Goal: Transaction & Acquisition: Purchase product/service

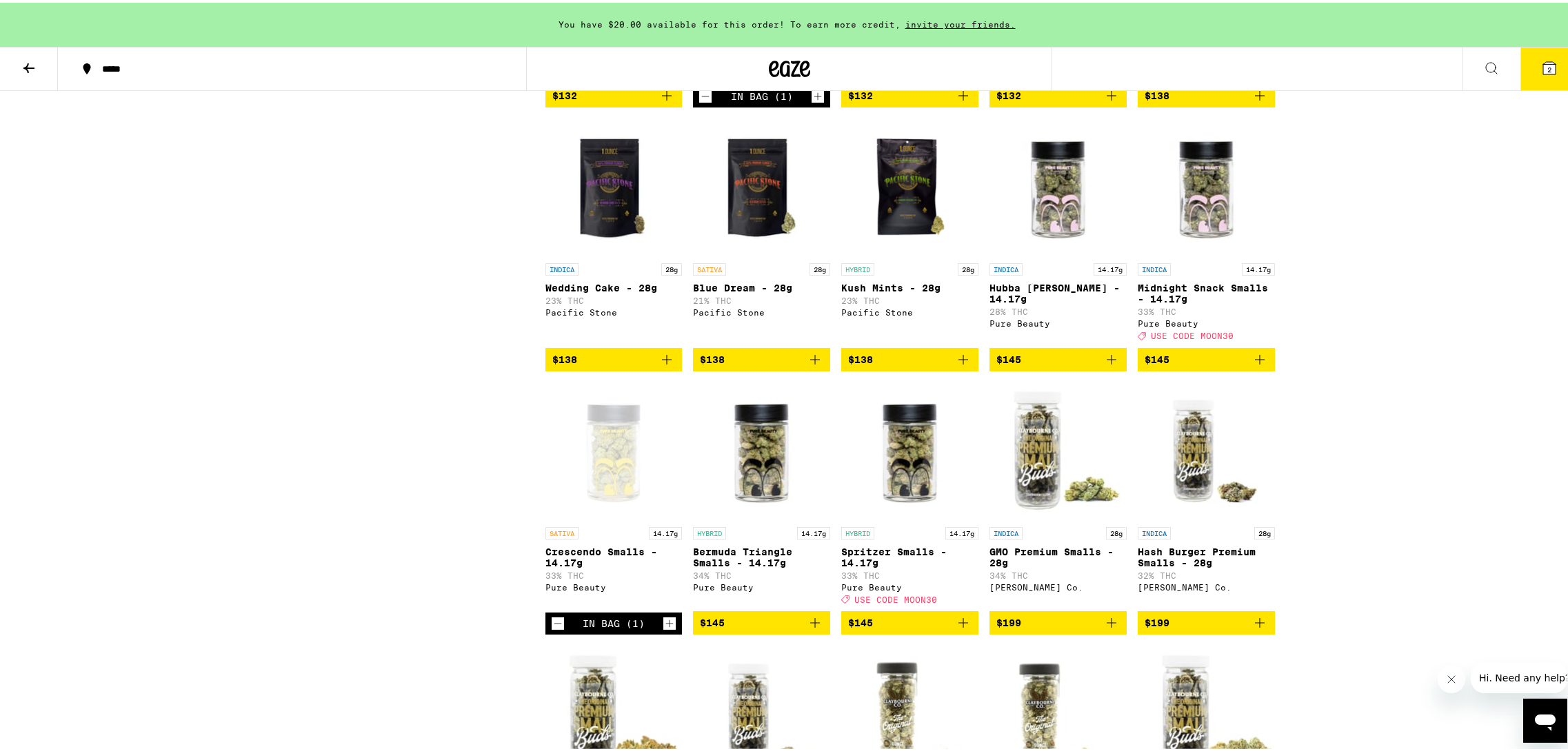
scroll to position [6327, 0]
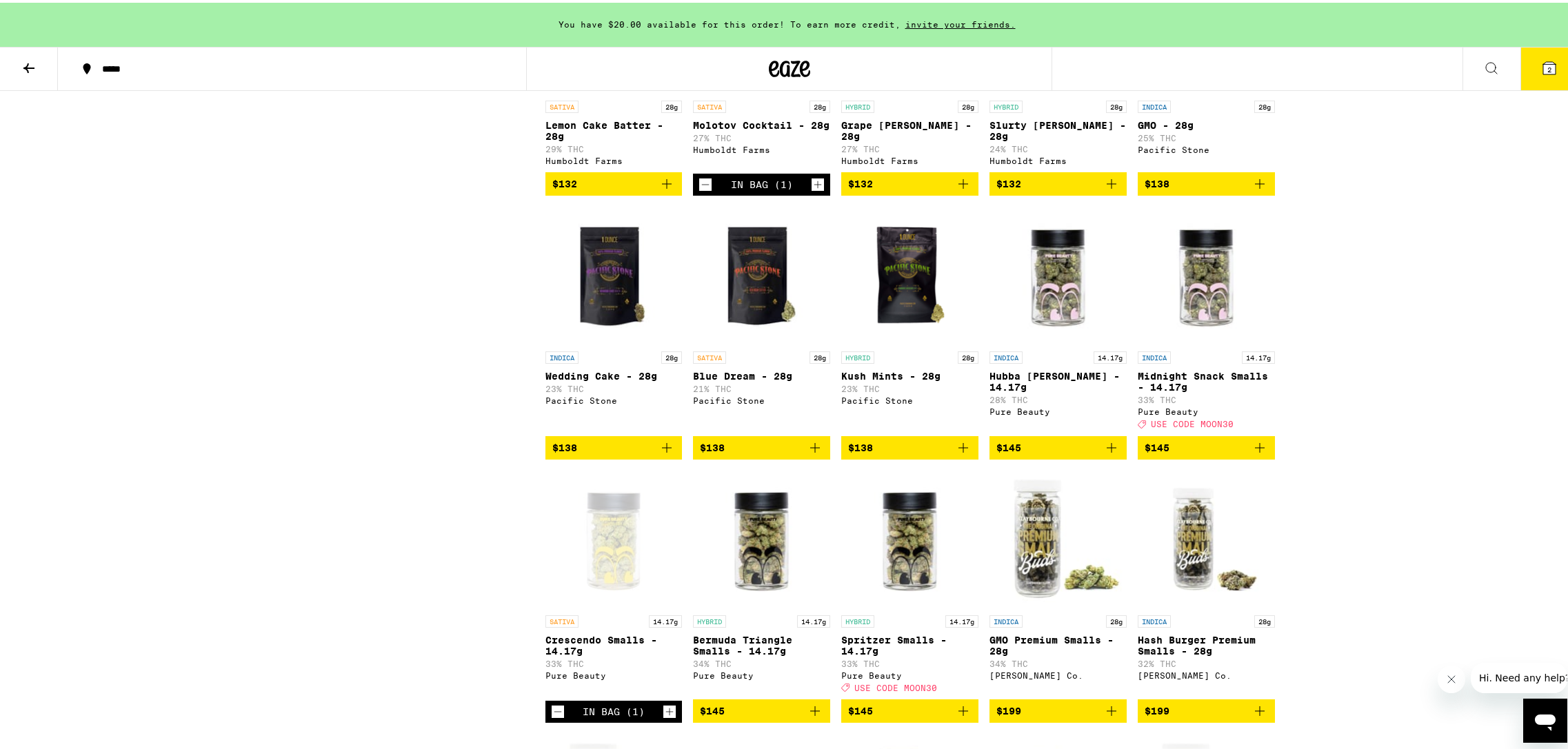
click at [699, 191] on icon "Decrement" at bounding box center [705, 182] width 12 height 17
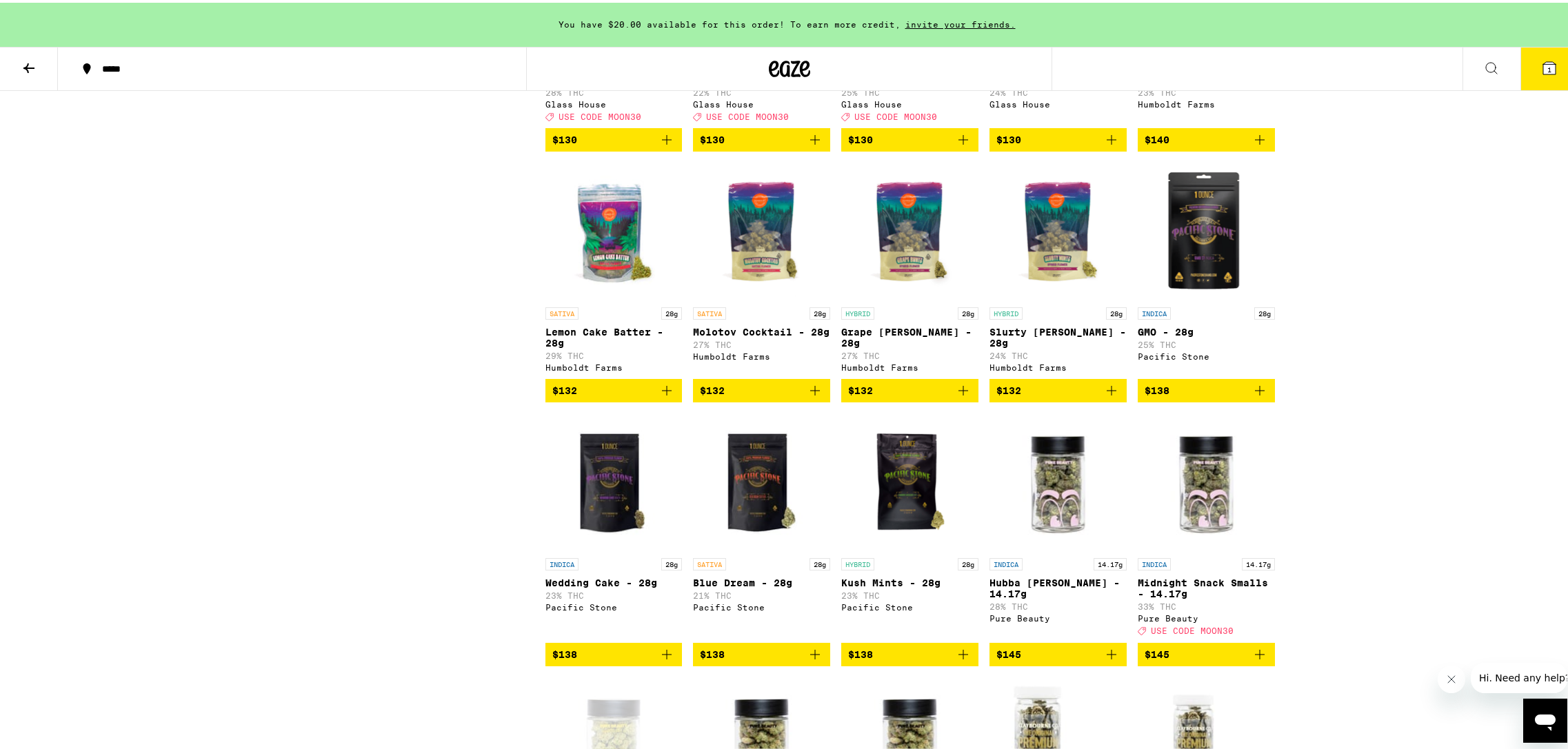
scroll to position [5844, 0]
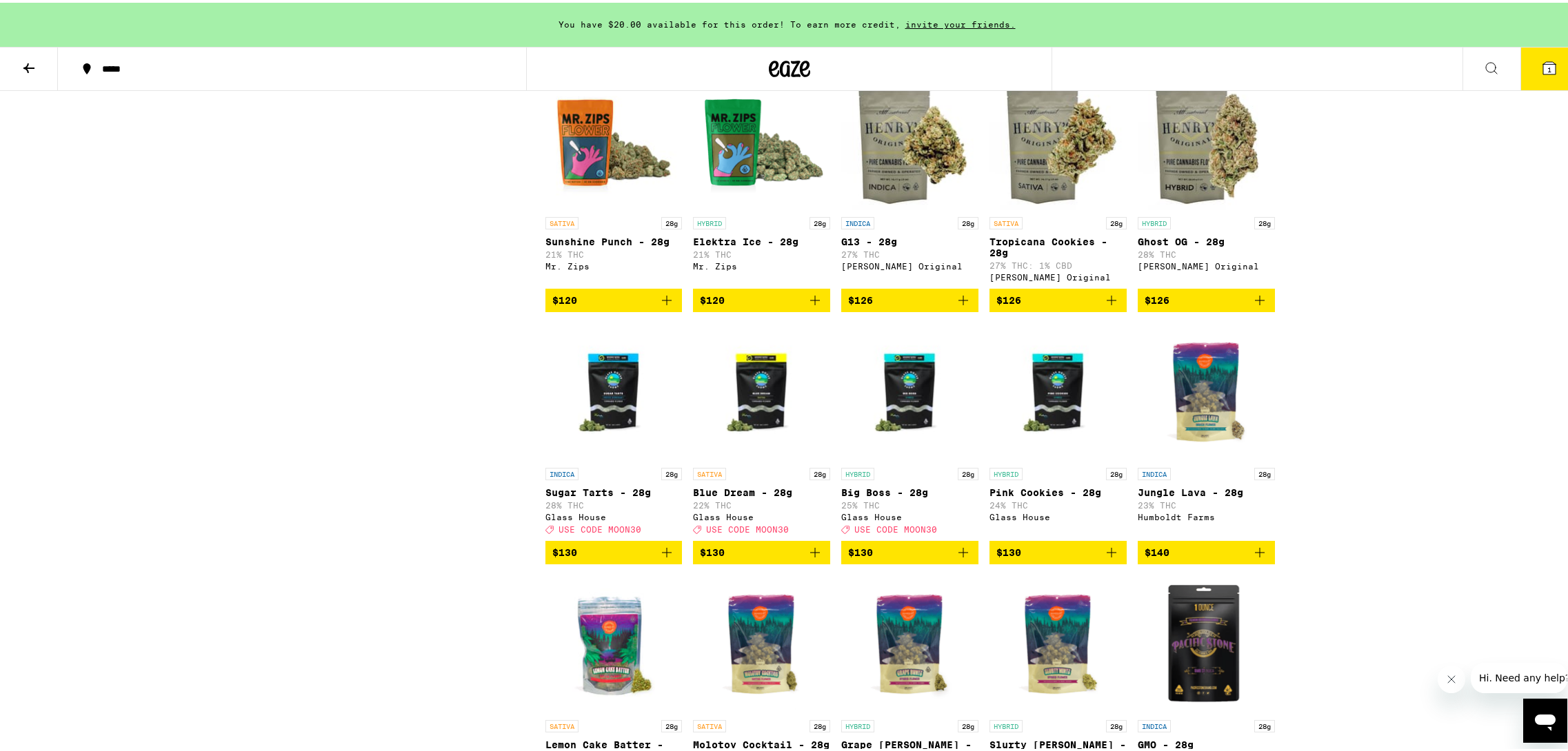
drag, startPoint x: 486, startPoint y: 525, endPoint x: 471, endPoint y: 471, distance: 56.0
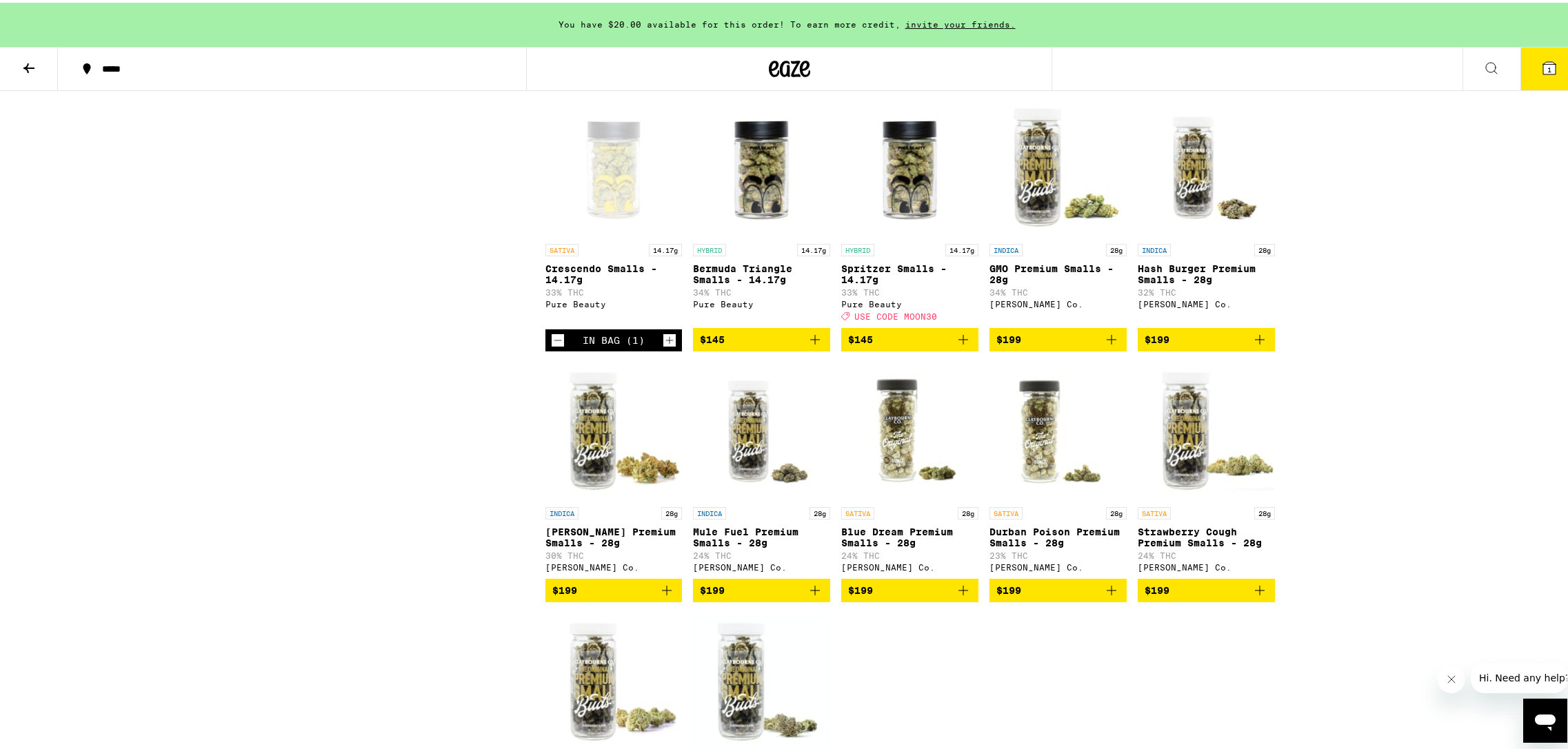
scroll to position [6935, 0]
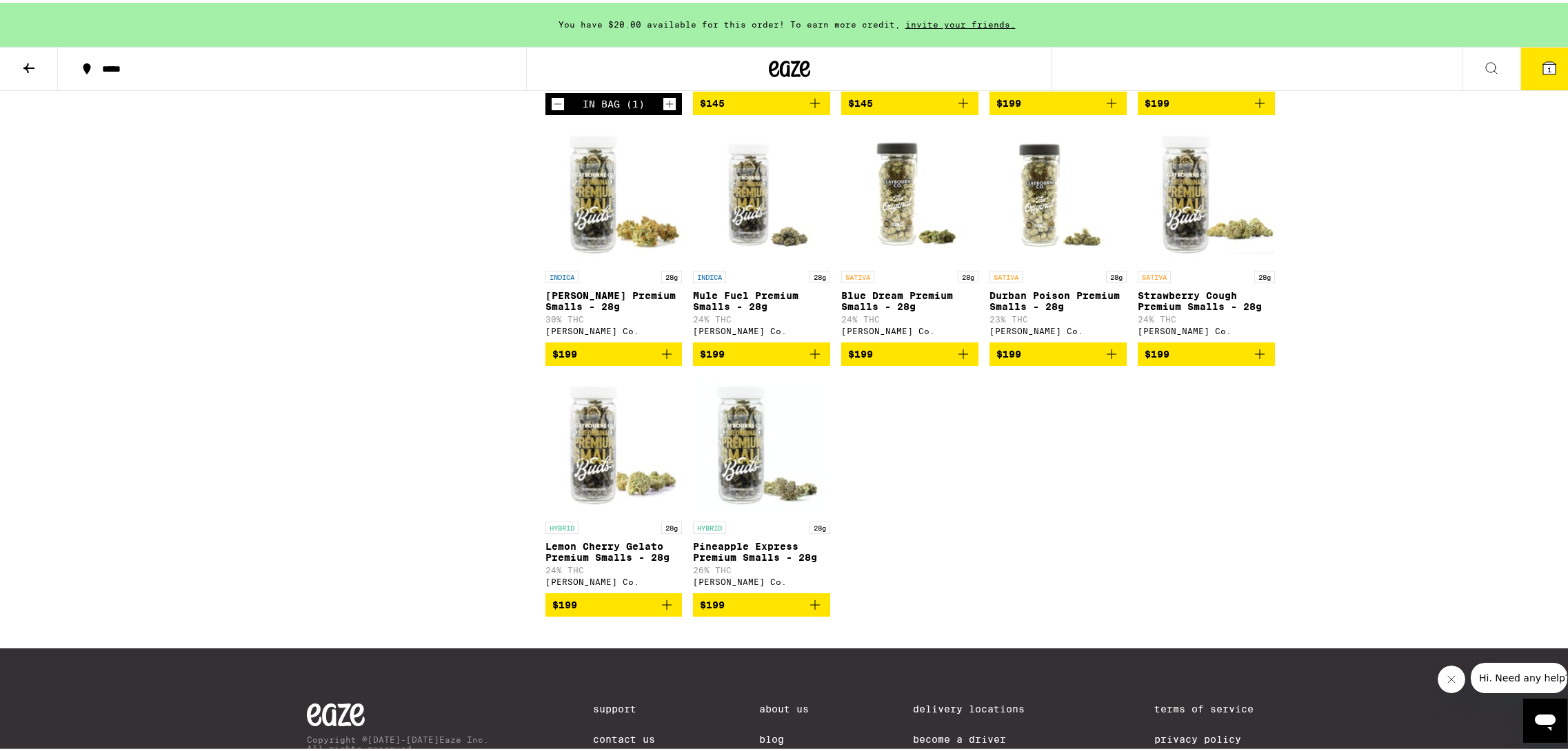
click at [545, 113] on div "In Bag (1)" at bounding box center [613, 101] width 137 height 22
click at [551, 110] on icon "Decrement" at bounding box center [557, 101] width 12 height 17
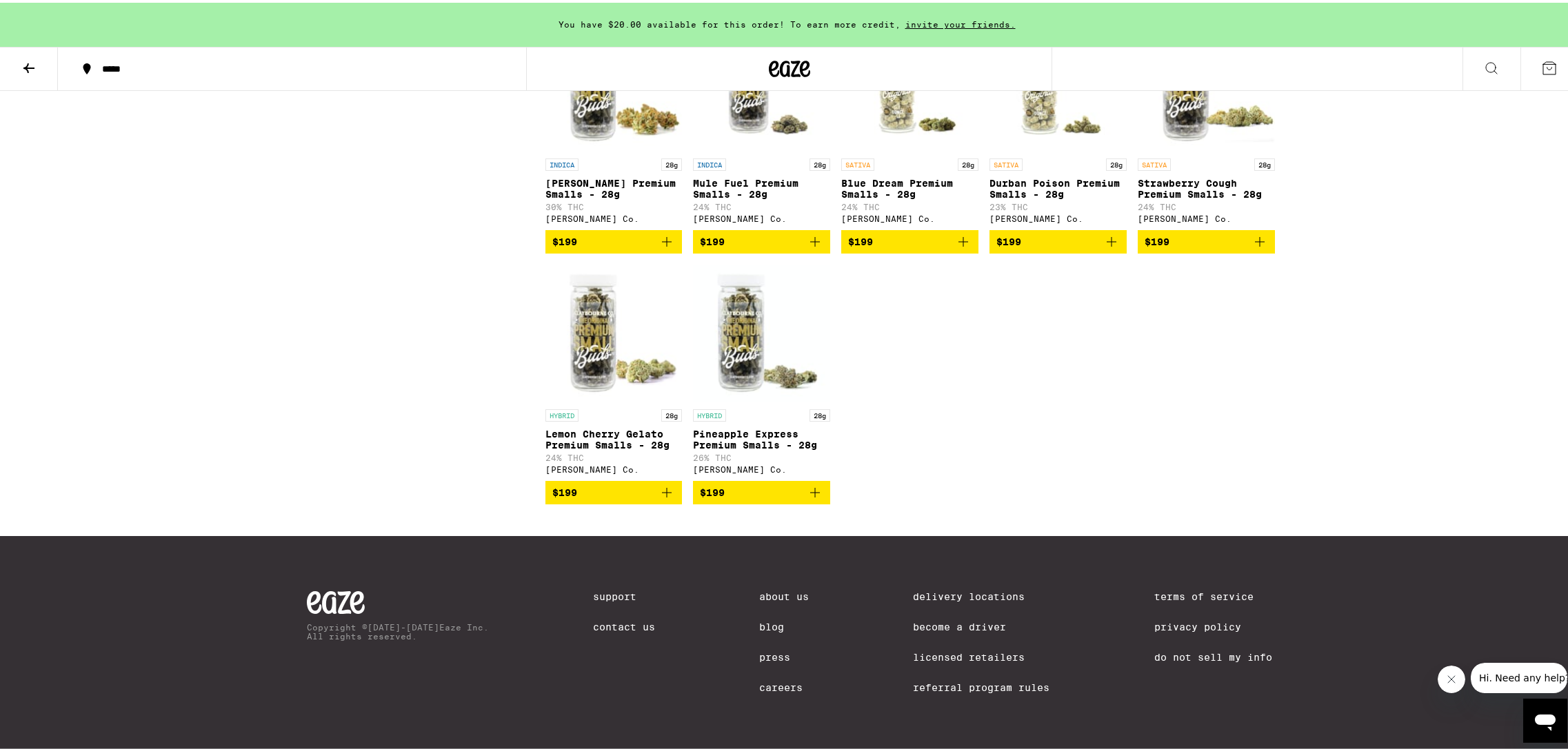
scroll to position [7073, 0]
click at [968, 251] on button "$199" at bounding box center [909, 239] width 137 height 23
click at [847, 249] on icon "Decrement" at bounding box center [853, 240] width 12 height 17
click at [794, 502] on button "$199" at bounding box center [761, 489] width 137 height 23
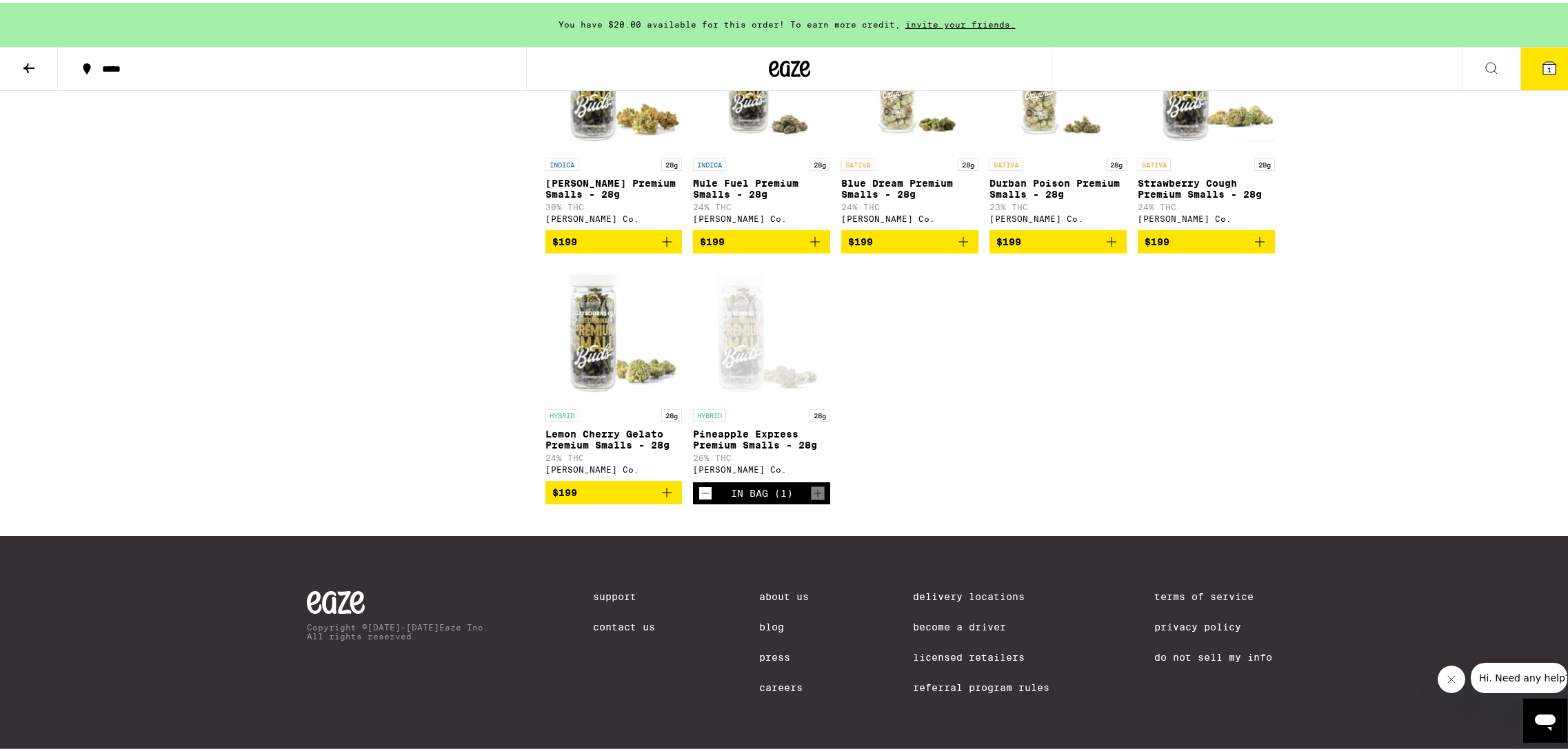
click at [1527, 82] on button "1" at bounding box center [1549, 66] width 58 height 43
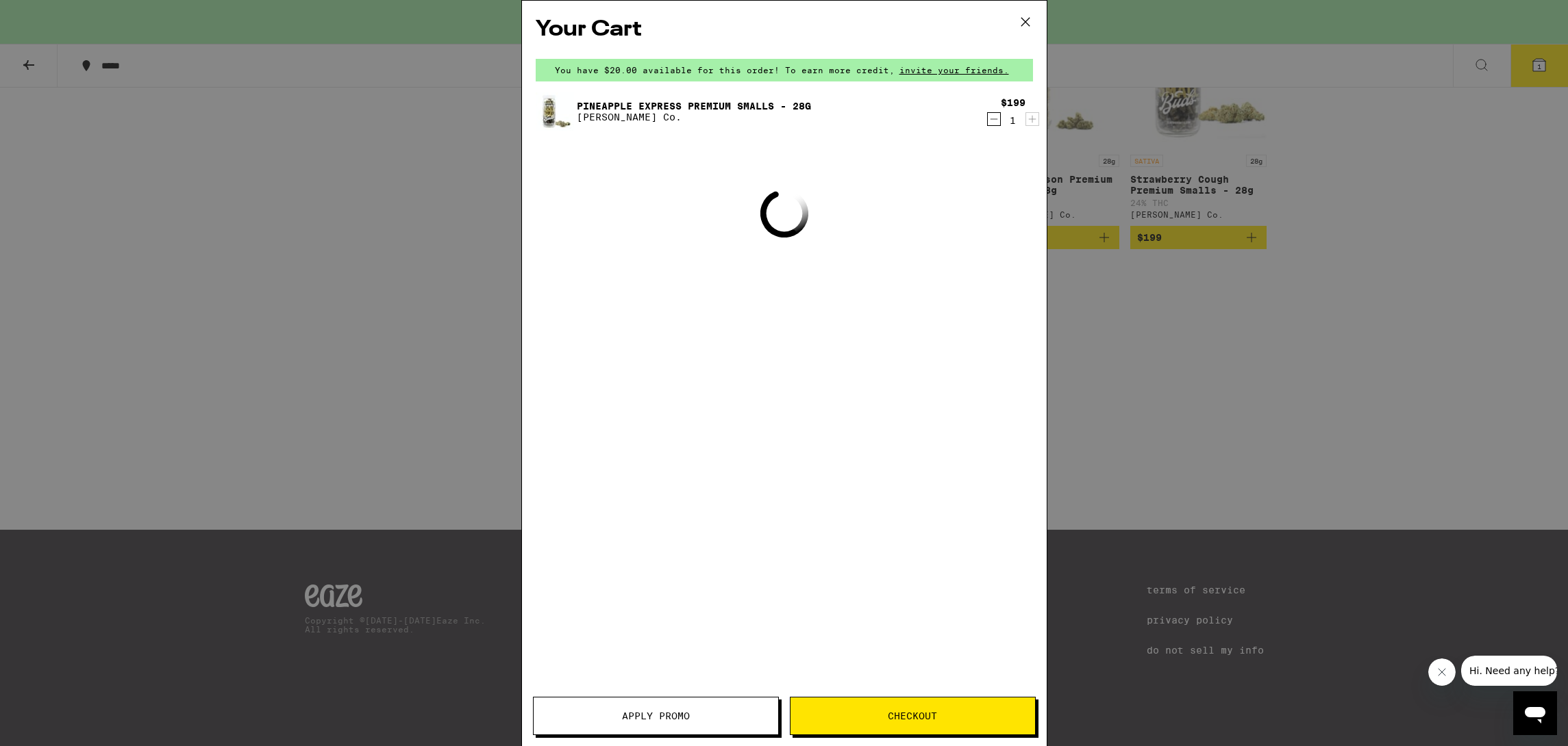
click at [1541, 63] on div "Your Cart You have $20.00 available for this order! To earn more credit, invite…" at bounding box center [784, 373] width 1568 height 746
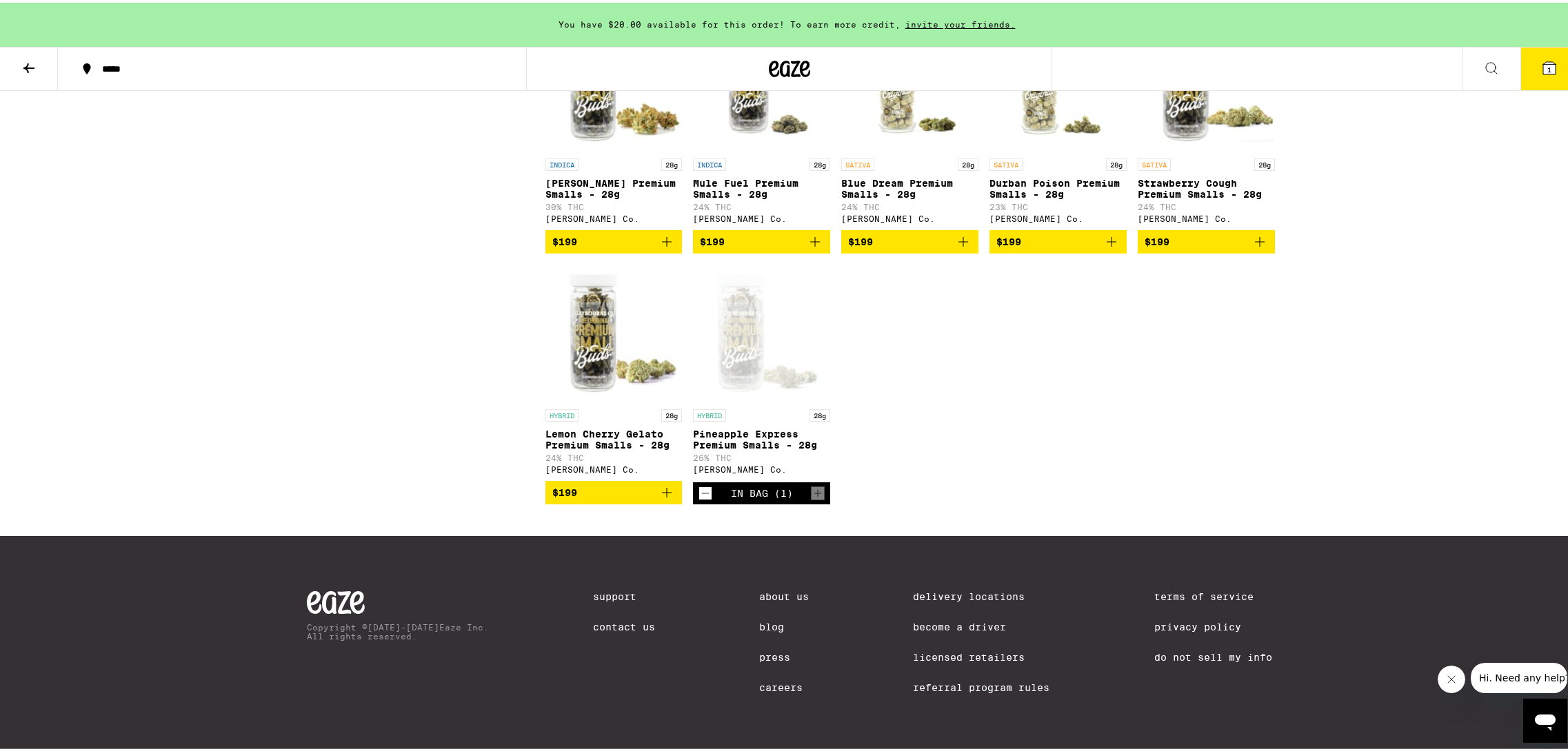
click at [1538, 51] on button "1" at bounding box center [1549, 66] width 58 height 43
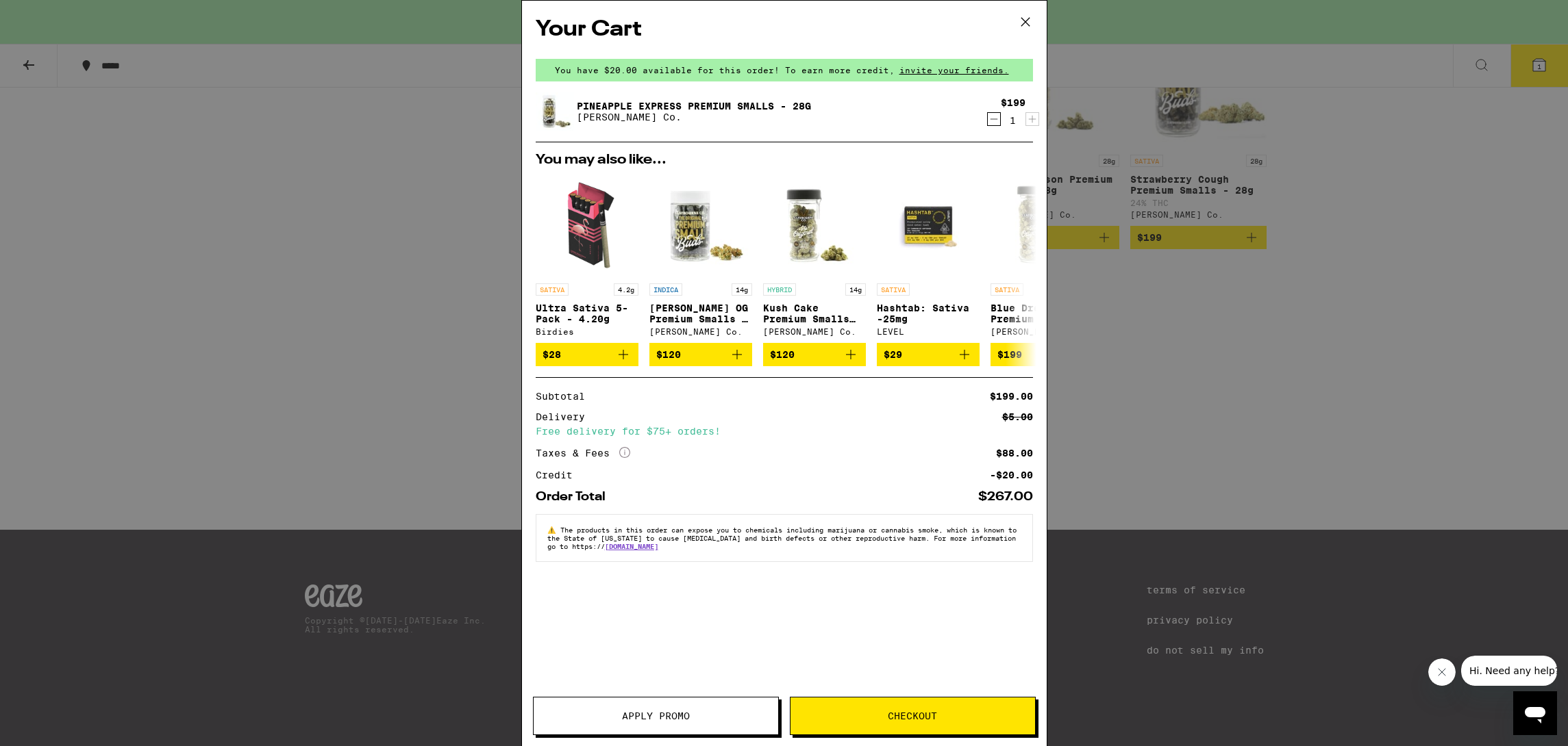
click at [64, 218] on div "Your Cart You have $20.00 available for this order! To earn more credit, invite…" at bounding box center [784, 373] width 1568 height 746
